Goal: Task Accomplishment & Management: Use online tool/utility

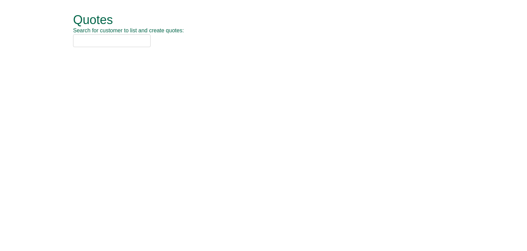
click at [122, 43] on input "text" at bounding box center [112, 40] width 78 height 13
drag, startPoint x: 100, startPoint y: 43, endPoint x: 28, endPoint y: 36, distance: 72.8
click at [28, 36] on form "Quotes Search for customer to list and create quotes: newday Quotes New Quote N…" at bounding box center [263, 30] width 527 height 61
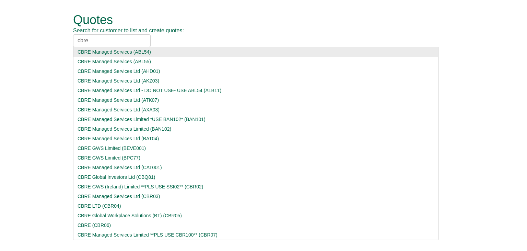
click at [96, 41] on input "cbre" at bounding box center [112, 40] width 78 height 13
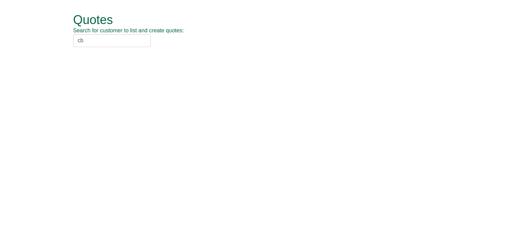
type input "c"
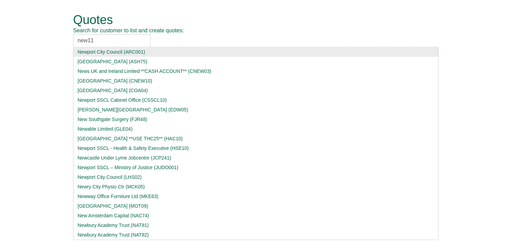
drag, startPoint x: 98, startPoint y: 37, endPoint x: 63, endPoint y: 37, distance: 34.3
click at [63, 37] on div "Quotes Search for customer to list and create quotes: new11 Newport City Counci…" at bounding box center [264, 30] width 402 height 61
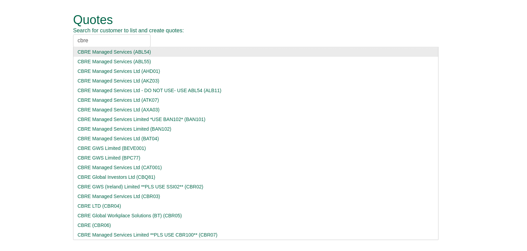
type input "cbre"
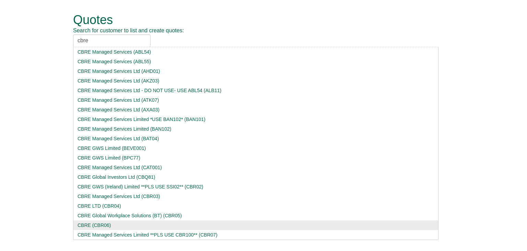
click at [102, 54] on div "CBRE Managed Services (ABL54)" at bounding box center [256, 51] width 357 height 7
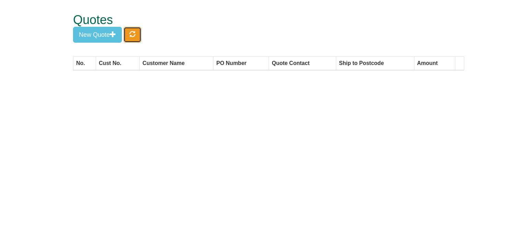
click at [140, 33] on button "button" at bounding box center [133, 35] width 18 height 16
click at [105, 34] on button "New Quote" at bounding box center [97, 35] width 49 height 16
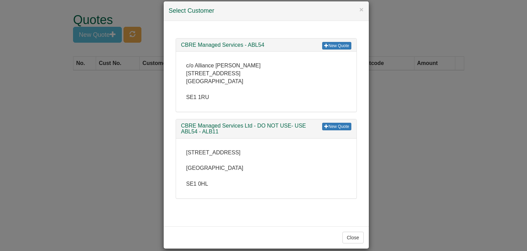
scroll to position [16, 0]
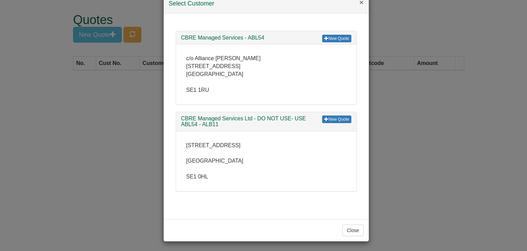
click at [359, 2] on button "×" at bounding box center [361, 2] width 4 height 7
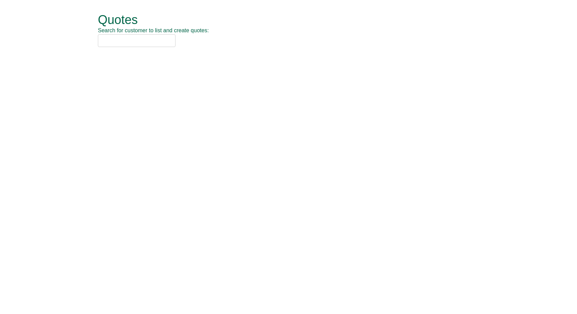
click at [125, 41] on input "text" at bounding box center [137, 40] width 78 height 13
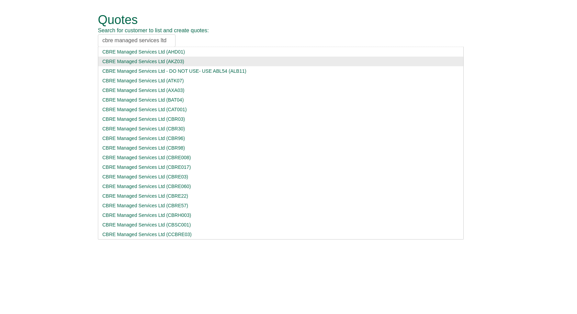
drag, startPoint x: 169, startPoint y: 38, endPoint x: 64, endPoint y: 33, distance: 105.6
click at [64, 33] on form "Quotes Search for customer to list and create quotes: cbre managed services ltd…" at bounding box center [288, 30] width 577 height 61
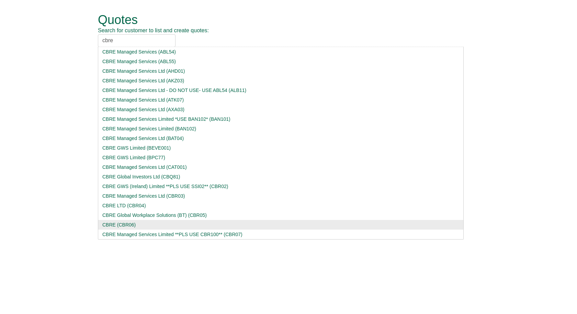
click at [122, 36] on input "cbre" at bounding box center [137, 40] width 78 height 13
click at [125, 41] on input "cbre" at bounding box center [137, 40] width 78 height 13
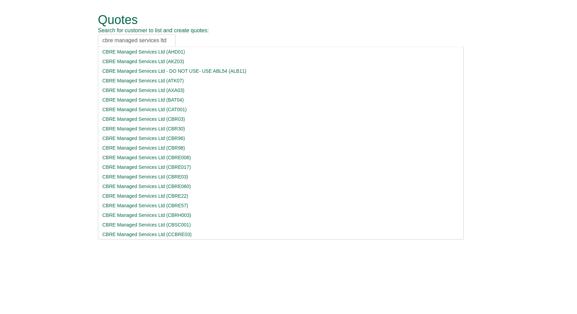
type input "cbre managed services ltd"
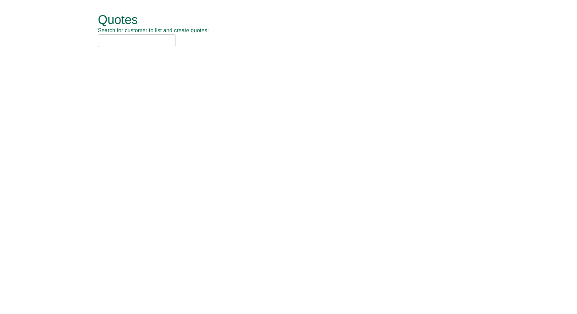
click at [125, 41] on input "text" at bounding box center [137, 40] width 78 height 13
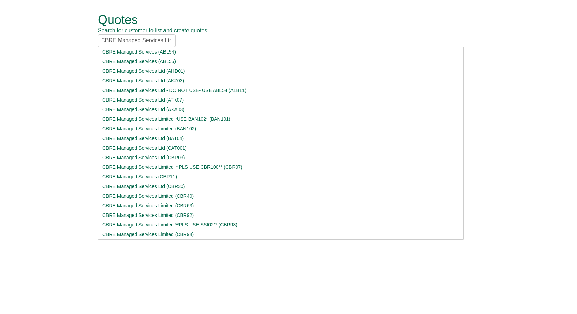
scroll to position [0, 4]
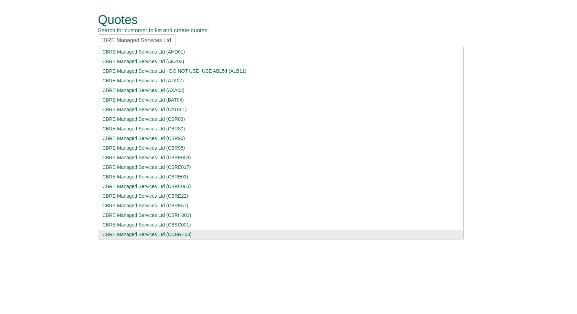
type input "CBRE Managed Services Ltd"
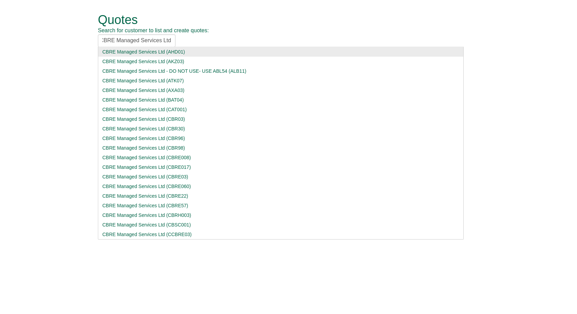
scroll to position [0, 0]
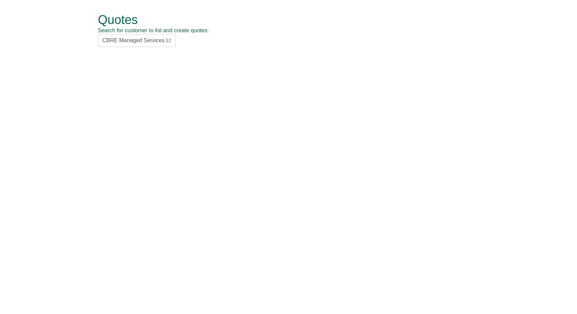
click at [156, 40] on input "CBRE Managed Services Ltd" at bounding box center [137, 40] width 78 height 13
